Goal: Transaction & Acquisition: Purchase product/service

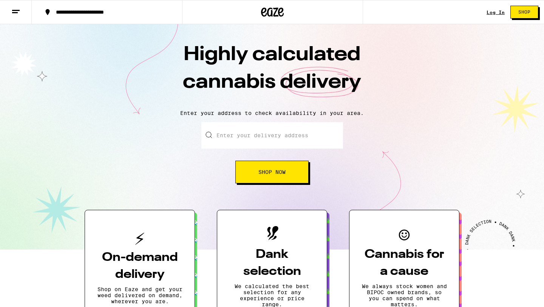
click at [280, 176] on button "Shop Now" at bounding box center [271, 171] width 73 height 23
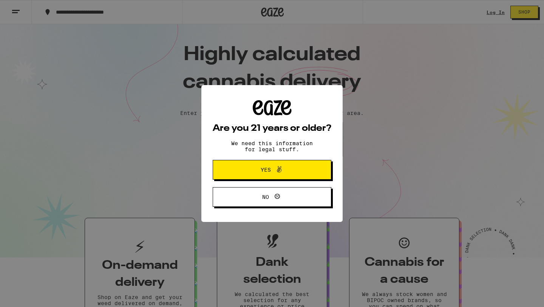
click at [276, 173] on icon at bounding box center [278, 169] width 9 height 9
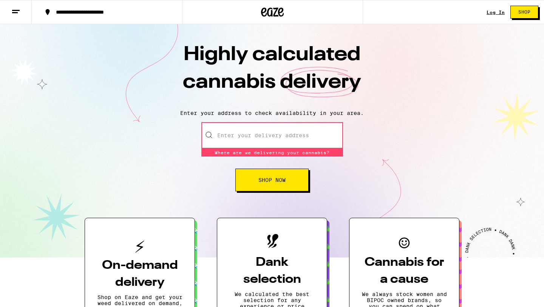
click at [263, 139] on input "Enter your delivery address" at bounding box center [272, 135] width 142 height 26
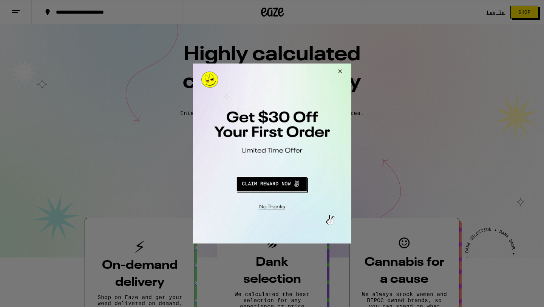
click at [339, 71] on button "Close Modal" at bounding box center [338, 72] width 20 height 18
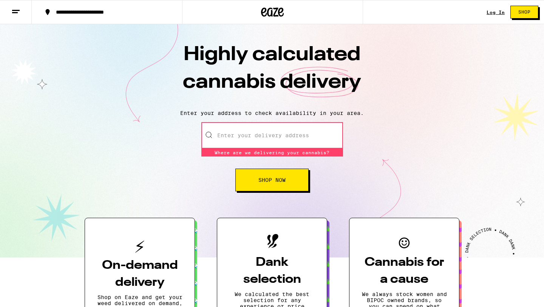
click at [270, 129] on input "Enter your delivery address" at bounding box center [272, 135] width 142 height 26
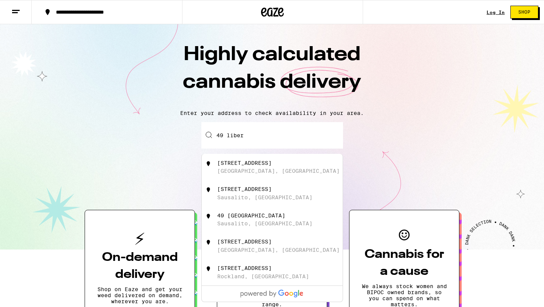
click at [269, 164] on div "[STREET_ADDRESS]" at bounding box center [244, 163] width 54 height 6
type input "[STREET_ADDRESS]"
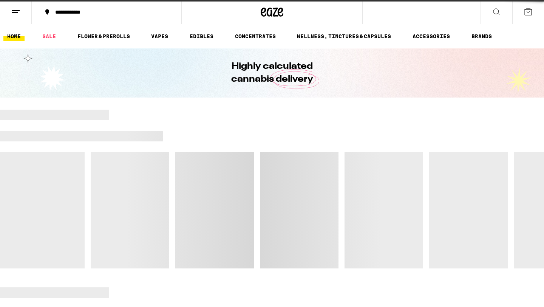
click at [268, 171] on div at bounding box center [272, 188] width 544 height 159
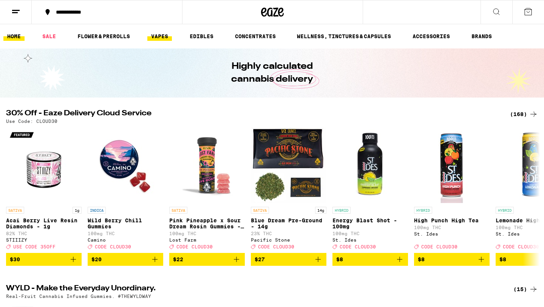
click at [161, 36] on link "VAPES" at bounding box center [159, 36] width 25 height 9
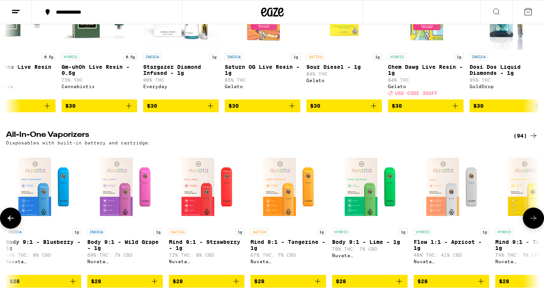
scroll to position [159, 0]
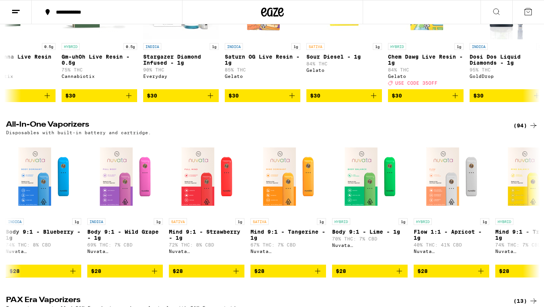
click at [521, 130] on div "(94)" at bounding box center [525, 125] width 25 height 9
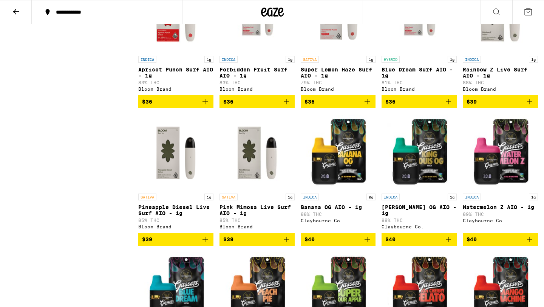
scroll to position [1948, 0]
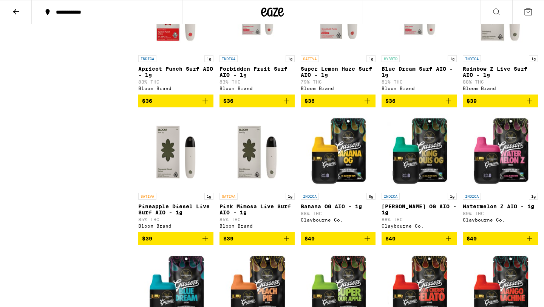
click at [189, 215] on p "Pineapple Diesel Live Surf AIO - 1g" at bounding box center [175, 209] width 75 height 12
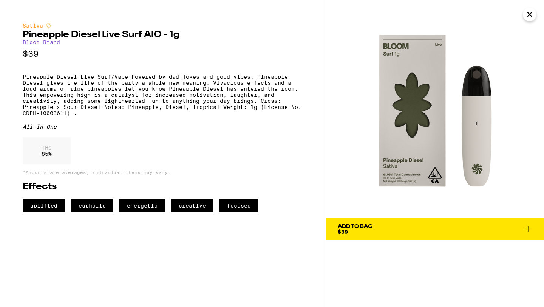
click at [379, 230] on span "Add To Bag $39" at bounding box center [435, 228] width 195 height 11
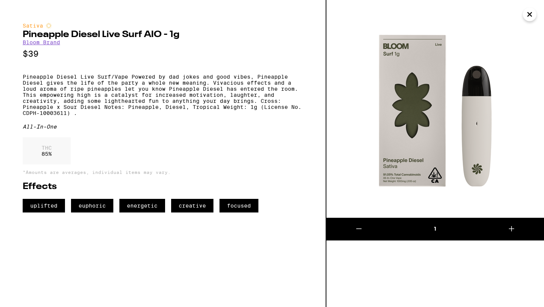
scroll to position [1972, 0]
click at [530, 14] on icon "Close" at bounding box center [529, 14] width 4 height 4
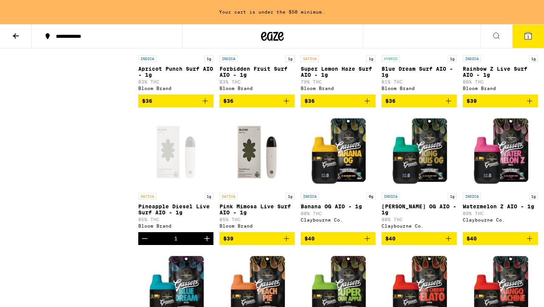
click at [523, 37] on button "1" at bounding box center [528, 36] width 32 height 23
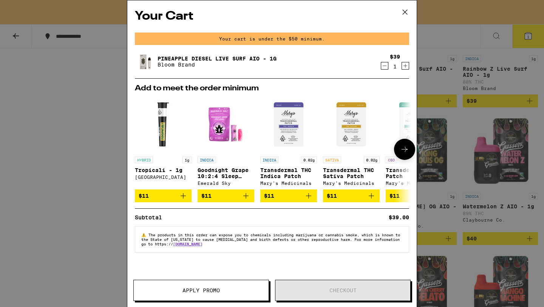
click at [174, 167] on p "Tropicali - 1g" at bounding box center [163, 170] width 57 height 6
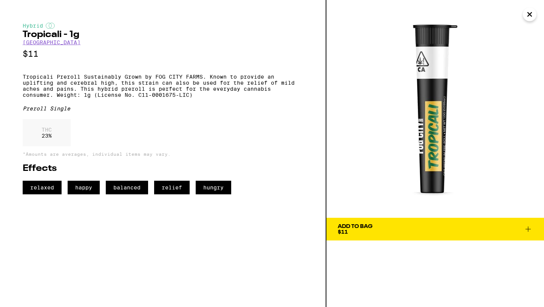
click at [351, 229] on div "Add To Bag $11" at bounding box center [355, 228] width 35 height 11
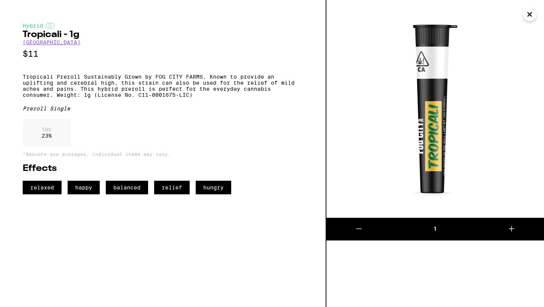
click at [530, 14] on icon "Close" at bounding box center [529, 14] width 9 height 11
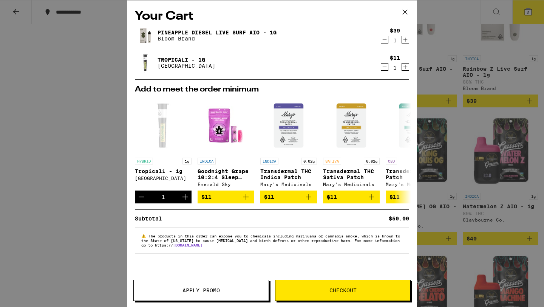
click at [319, 293] on button "Checkout" at bounding box center [343, 289] width 136 height 21
